Goal: Task Accomplishment & Management: Manage account settings

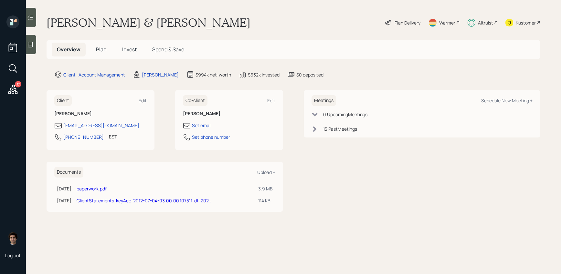
click at [112, 42] on div "Overview Plan Invest Spend & Save" at bounding box center [294, 49] width 494 height 19
click at [130, 52] on span "Invest" at bounding box center [129, 49] width 15 height 7
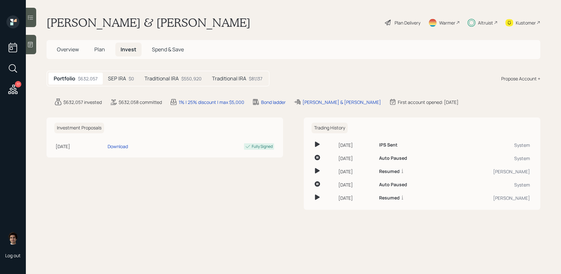
click at [126, 73] on div "SEP IRA $0" at bounding box center [121, 79] width 37 height 12
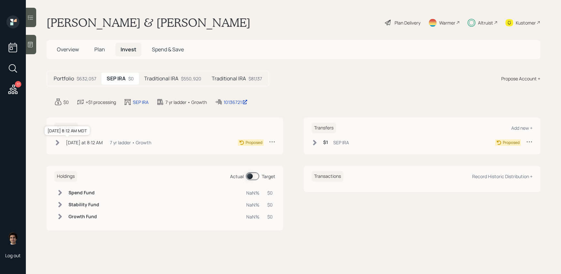
click at [88, 144] on div "[DATE] at 8:12 AM" at bounding box center [84, 142] width 37 height 7
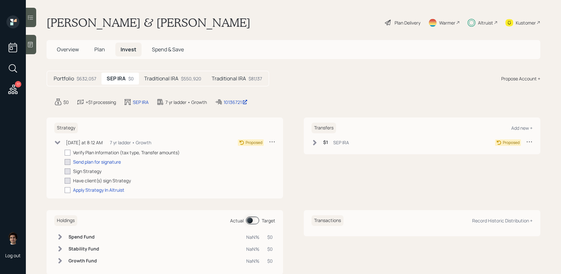
click at [80, 153] on div "Verify Plan Information (tax type, Transfer amounts)" at bounding box center [126, 152] width 107 height 7
click at [69, 154] on div at bounding box center [68, 153] width 6 height 6
click at [65, 153] on input "checkbox" at bounding box center [64, 153] width 0 height 0
checkbox input "true"
click at [331, 149] on div "$1 SEP IRA Proposed" at bounding box center [422, 144] width 221 height 11
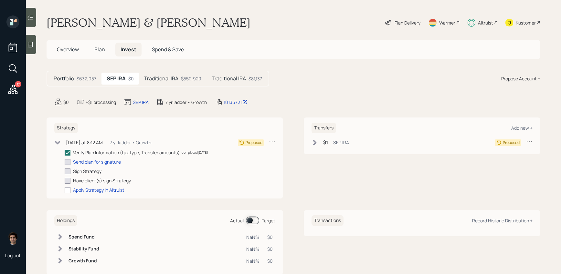
click at [331, 146] on div "$1 SEP IRA" at bounding box center [330, 143] width 37 height 8
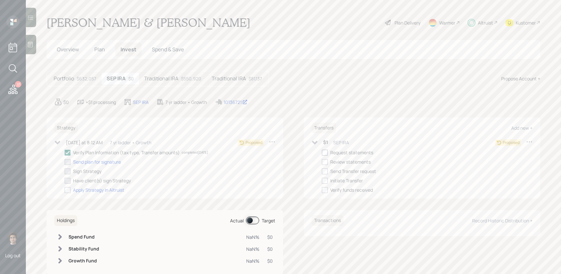
click at [328, 154] on label at bounding box center [326, 152] width 8 height 7
click at [322, 153] on input "checkbox" at bounding box center [322, 153] width 0 height 0
checkbox input "true"
click at [328, 159] on div at bounding box center [325, 162] width 6 height 6
click at [322, 162] on input "checkbox" at bounding box center [322, 162] width 0 height 0
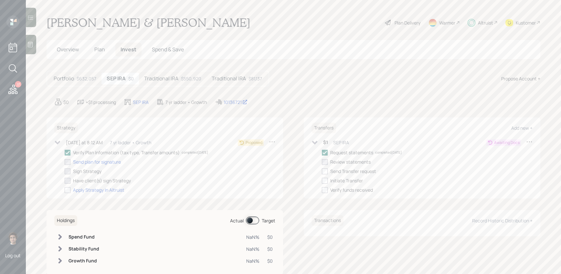
checkbox input "true"
click at [327, 166] on div "Request statements completed [DATE] Review statements completed [DATE] Send Tra…" at bounding box center [427, 171] width 211 height 44
click at [327, 176] on div "Request statements completed [DATE] Review statements completed [DATE] Send Tra…" at bounding box center [427, 171] width 211 height 44
click at [327, 174] on div at bounding box center [325, 172] width 6 height 6
click at [322, 172] on input "checkbox" at bounding box center [322, 171] width 0 height 0
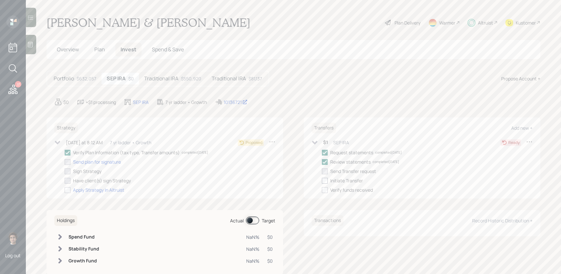
checkbox input "true"
click at [327, 180] on div at bounding box center [325, 181] width 6 height 6
click at [322, 181] on input "checkbox" at bounding box center [322, 181] width 0 height 0
checkbox input "true"
click at [18, 99] on div "17 Log out" at bounding box center [13, 137] width 26 height 274
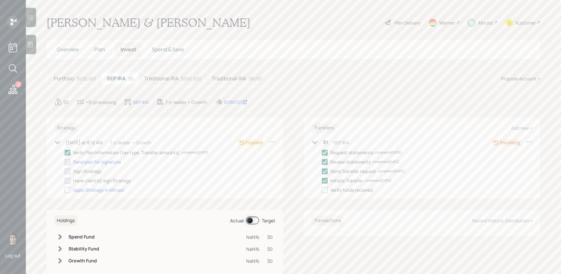
click at [16, 93] on icon at bounding box center [13, 90] width 12 height 12
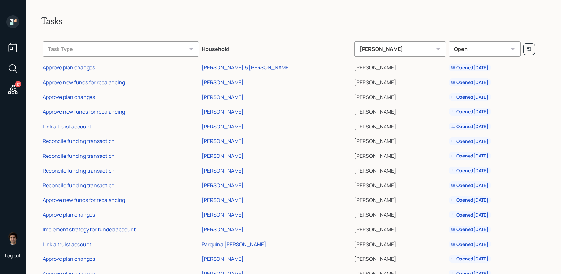
scroll to position [51, 0]
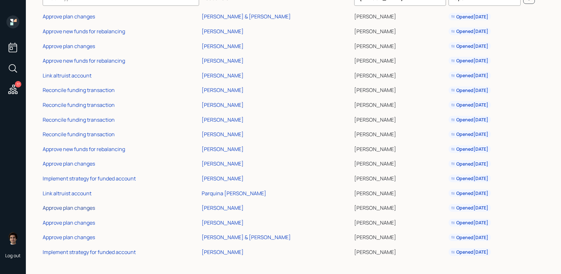
click at [71, 208] on div "Approve plan changes" at bounding box center [69, 208] width 52 height 7
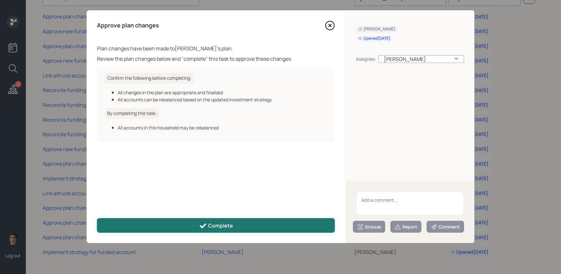
click at [275, 224] on button "Complete" at bounding box center [216, 225] width 238 height 15
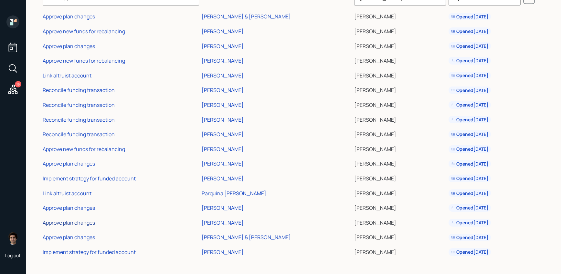
click at [72, 222] on div "Approve plan changes" at bounding box center [69, 222] width 52 height 7
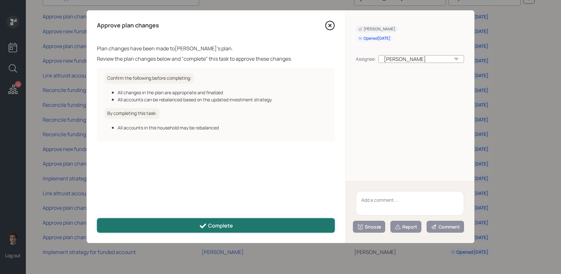
click at [285, 226] on button "Complete" at bounding box center [216, 225] width 238 height 15
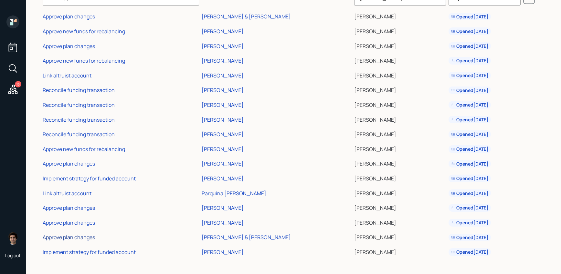
click at [73, 239] on div "Approve plan changes" at bounding box center [69, 237] width 52 height 7
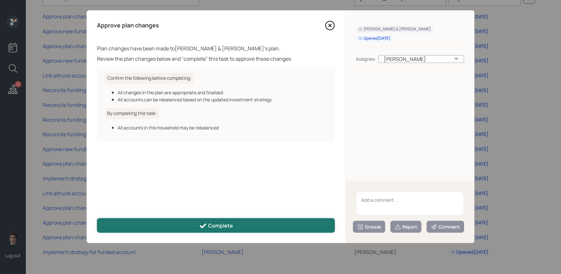
click at [291, 224] on button "Complete" at bounding box center [216, 225] width 238 height 15
